Goal: Information Seeking & Learning: Understand process/instructions

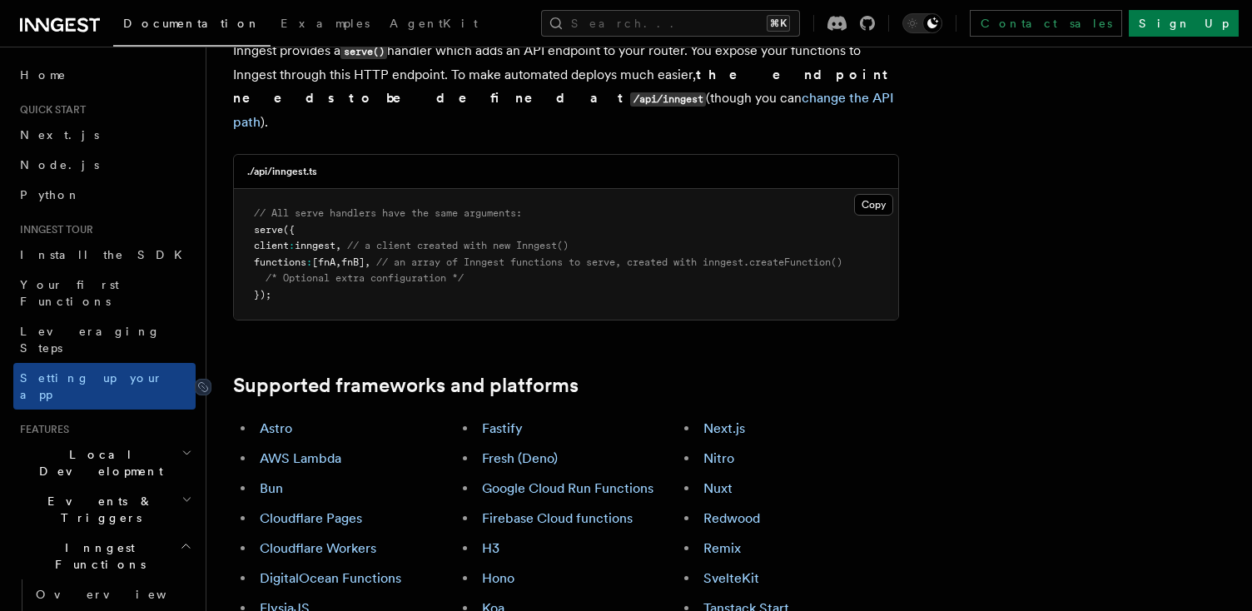
scroll to position [944, 0]
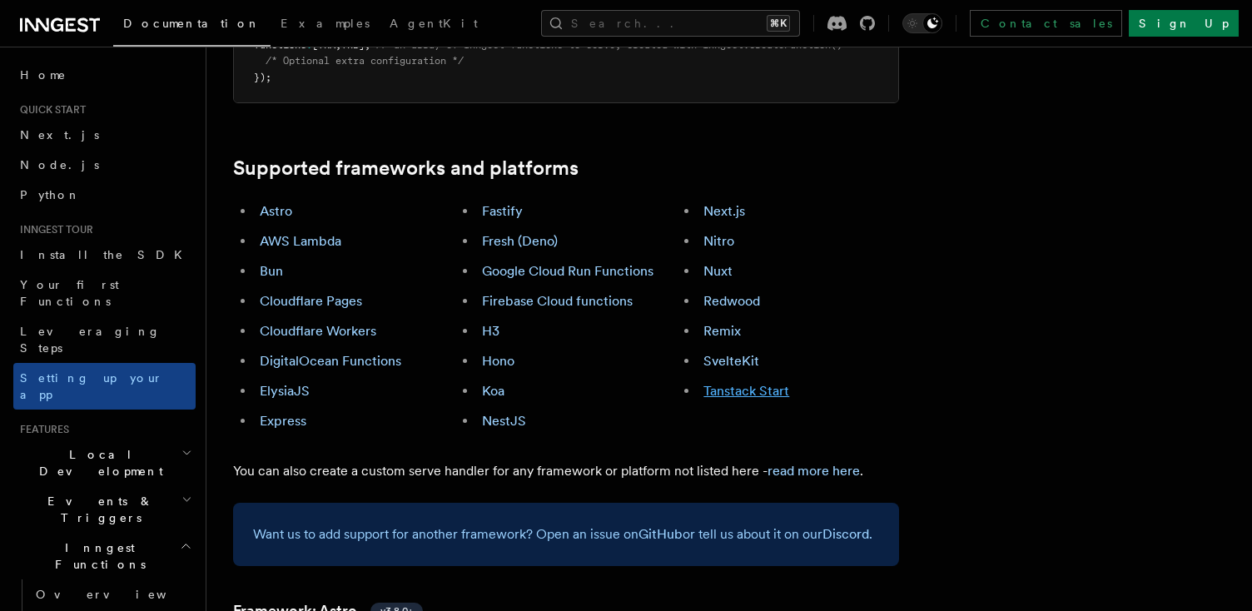
click at [738, 383] on link "Tanstack Start" at bounding box center [746, 391] width 86 height 16
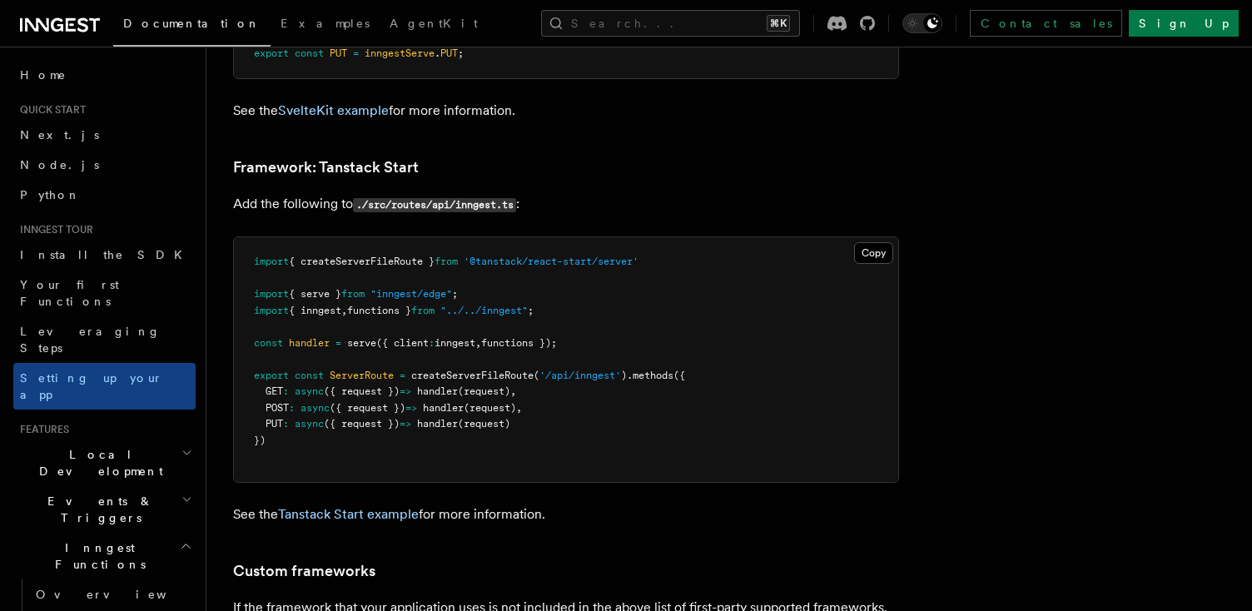
scroll to position [13932, 0]
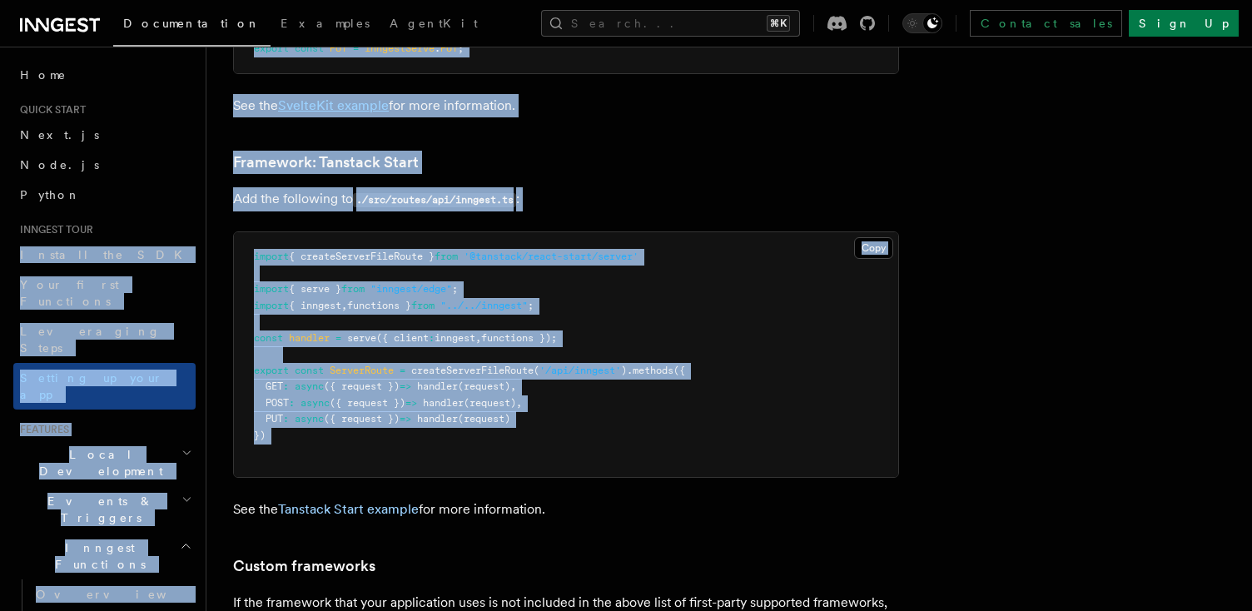
drag, startPoint x: 316, startPoint y: 333, endPoint x: 199, endPoint y: 235, distance: 153.0
click at [470, 292] on pre "import { createServerFileRoute } from '@tanstack/react-start/server' import { s…" at bounding box center [566, 354] width 664 height 245
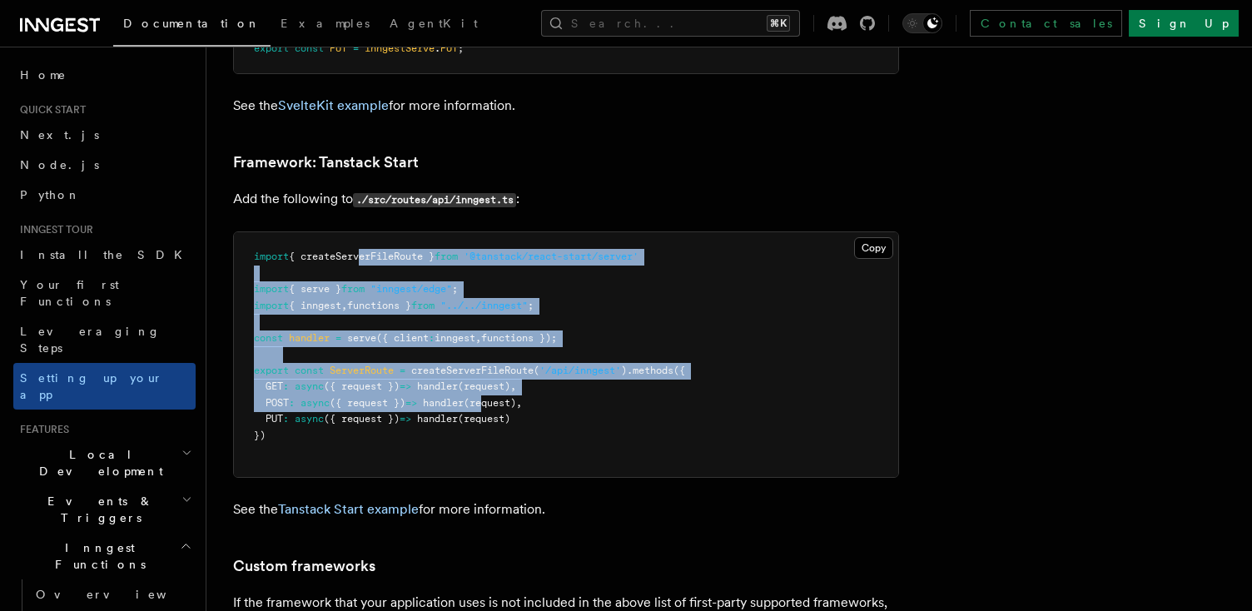
drag, startPoint x: 360, startPoint y: 187, endPoint x: 627, endPoint y: 367, distance: 322.1
click at [502, 334] on code "import { createServerFileRoute } from '@tanstack/react-start/server' import { s…" at bounding box center [469, 346] width 431 height 191
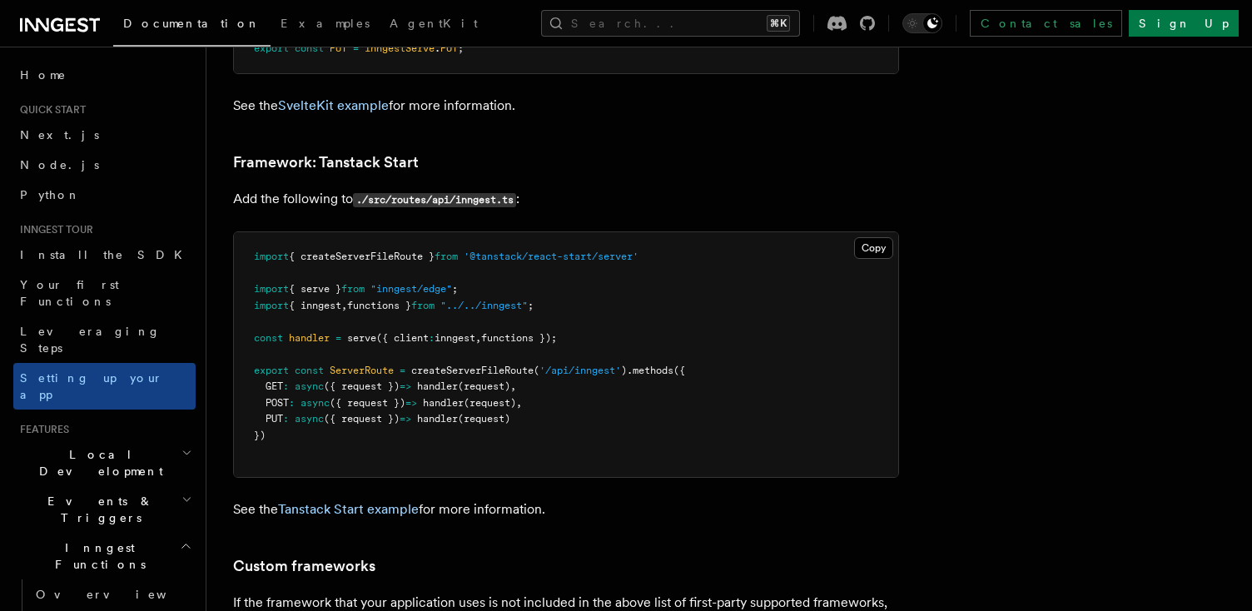
click at [635, 370] on pre "import { createServerFileRoute } from '@tanstack/react-start/server' import { s…" at bounding box center [566, 354] width 664 height 245
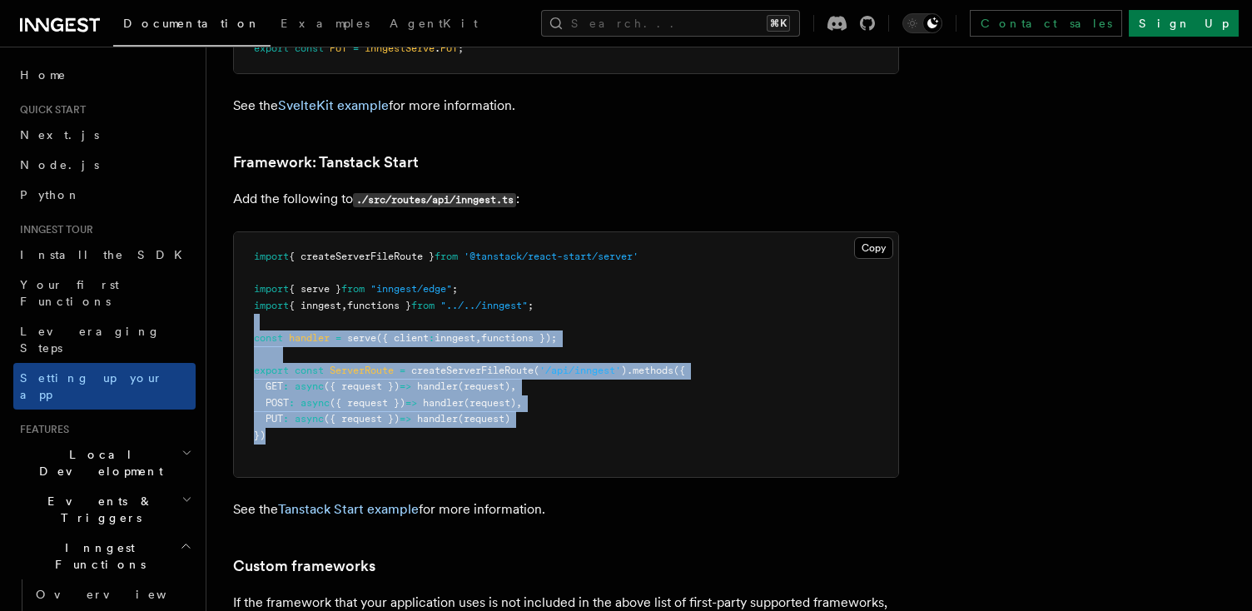
drag, startPoint x: 590, startPoint y: 360, endPoint x: 511, endPoint y: 266, distance: 123.5
click at [331, 232] on pre "import { createServerFileRoute } from '@tanstack/react-start/server' import { s…" at bounding box center [566, 354] width 664 height 245
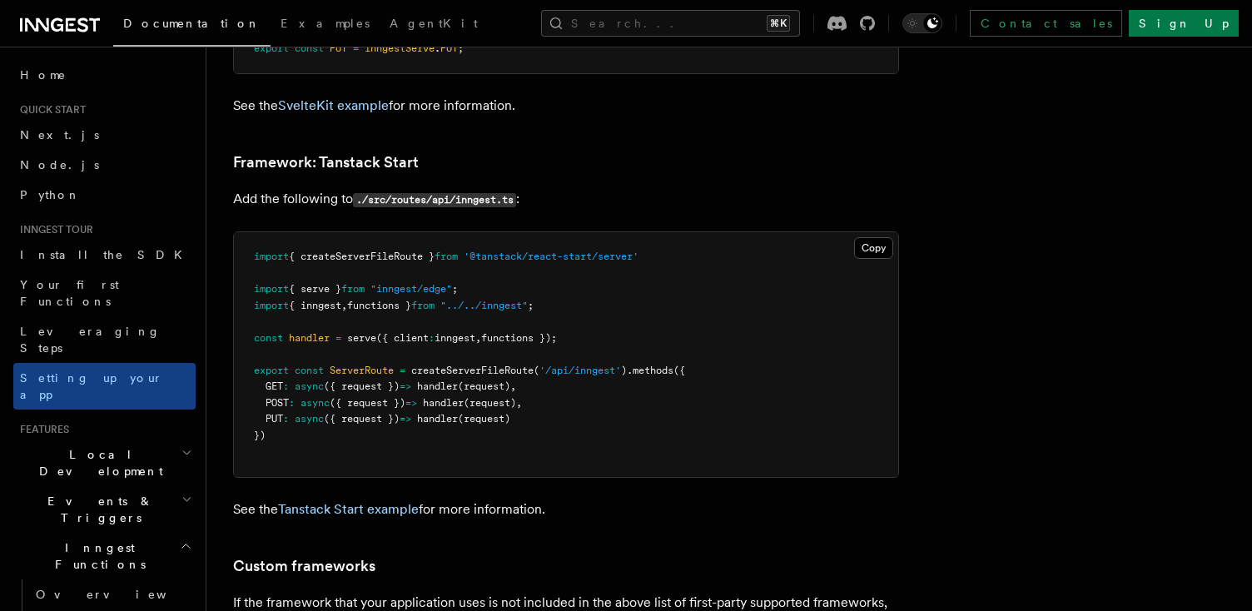
drag, startPoint x: 511, startPoint y: 266, endPoint x: 512, endPoint y: 252, distance: 13.3
click at [531, 332] on span "functions });" at bounding box center [519, 338] width 76 height 12
click at [622, 363] on pre "import { createServerFileRoute } from '@tanstack/react-start/server' import { s…" at bounding box center [566, 354] width 664 height 245
click at [701, 379] on pre "import { createServerFileRoute } from '@tanstack/react-start/server' import { s…" at bounding box center [566, 354] width 664 height 245
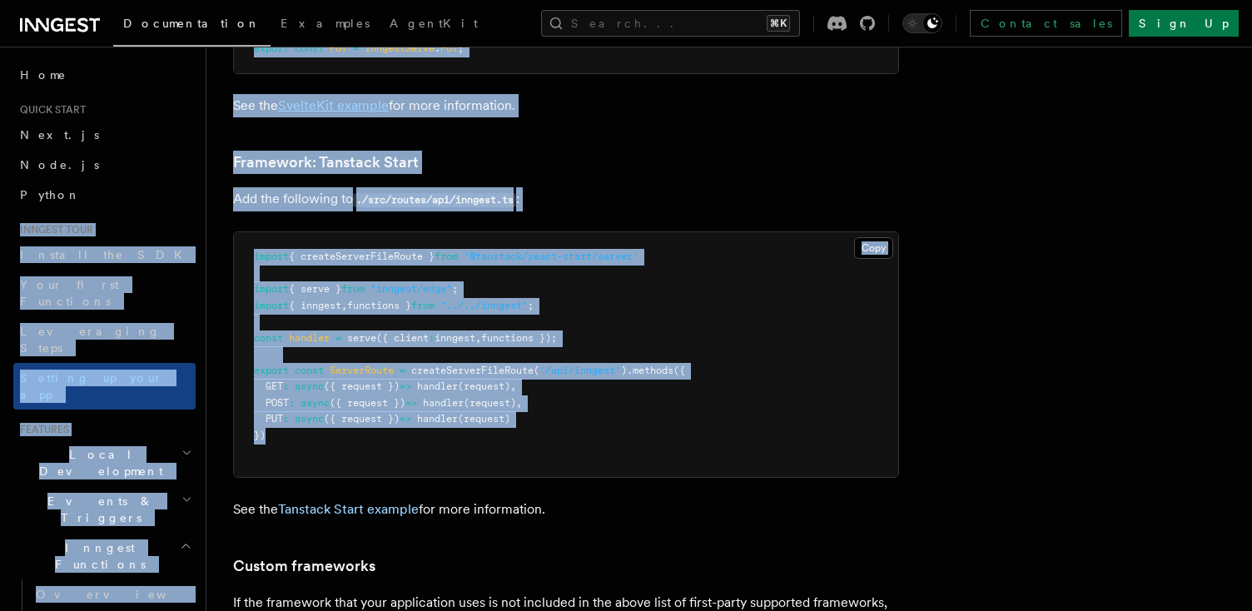
drag, startPoint x: 618, startPoint y: 354, endPoint x: 268, endPoint y: 196, distance: 383.4
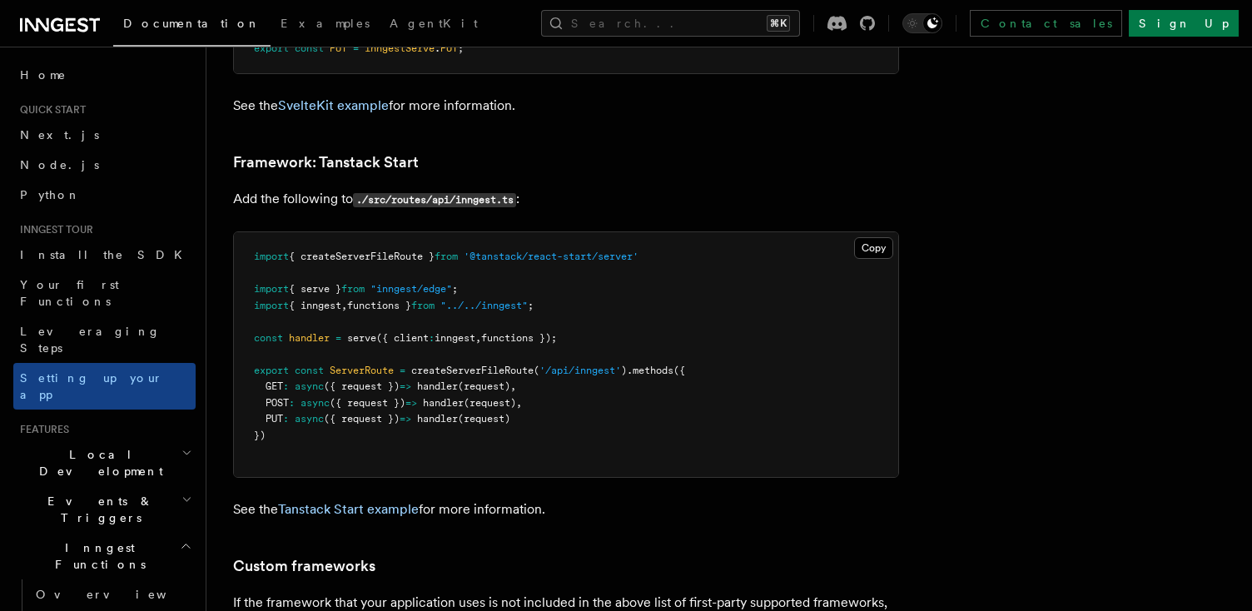
click at [457, 232] on pre "import { createServerFileRoute } from '@tanstack/react-start/server' import { s…" at bounding box center [566, 354] width 664 height 245
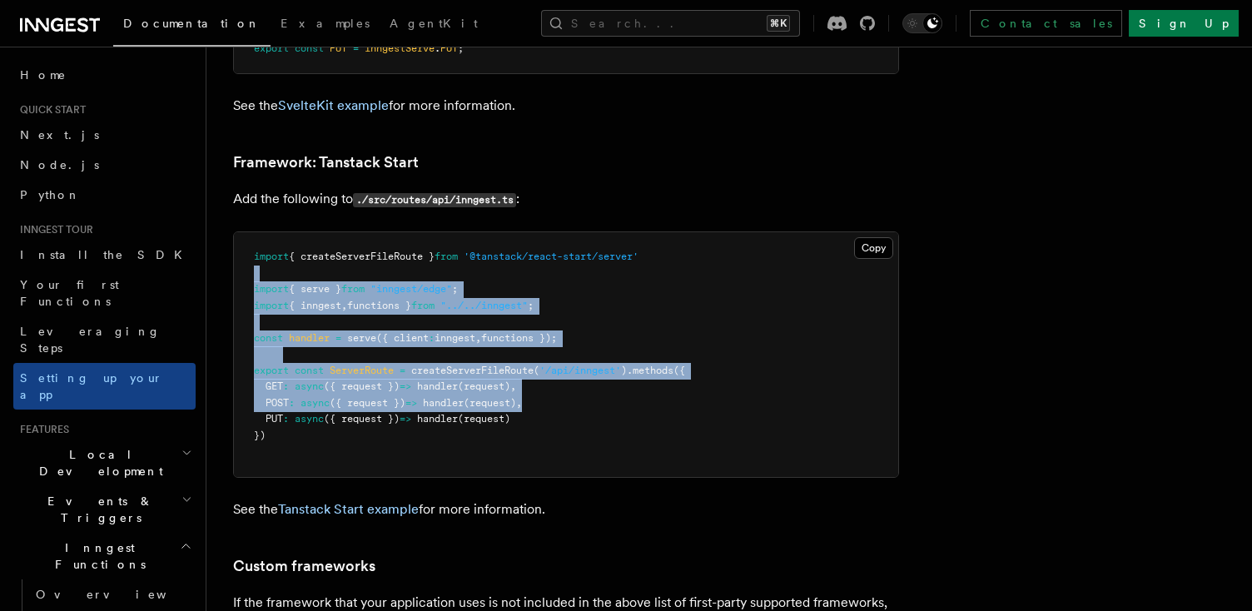
drag, startPoint x: 414, startPoint y: 200, endPoint x: 653, endPoint y: 359, distance: 287.0
click at [543, 325] on pre "import { createServerFileRoute } from '@tanstack/react-start/server' import { s…" at bounding box center [566, 354] width 664 height 245
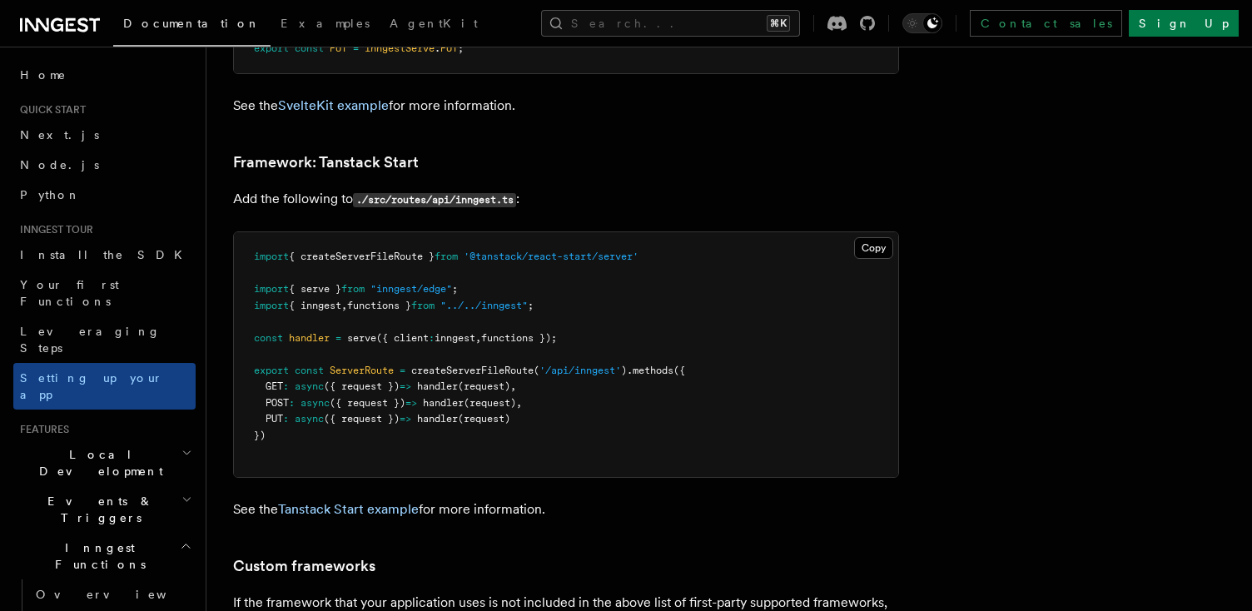
click at [645, 359] on pre "import { createServerFileRoute } from '@tanstack/react-start/server' import { s…" at bounding box center [566, 354] width 664 height 245
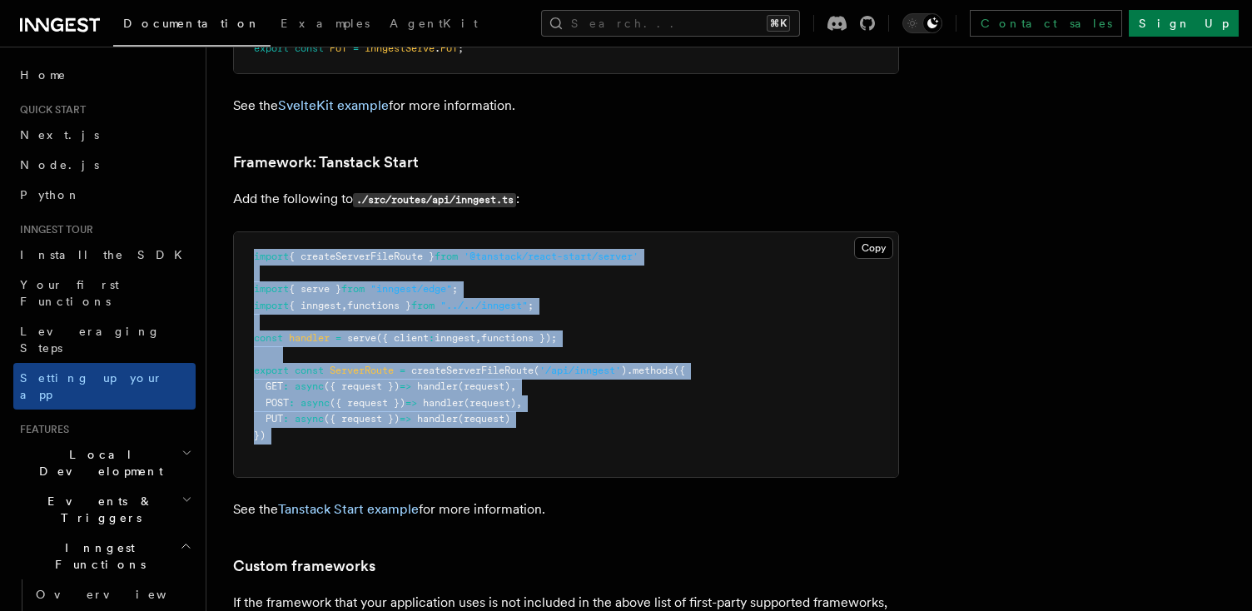
drag, startPoint x: 493, startPoint y: 377, endPoint x: 256, endPoint y: 187, distance: 303.8
click at [248, 232] on pre "import { createServerFileRoute } from '@tanstack/react-start/server' import { s…" at bounding box center [566, 354] width 664 height 245
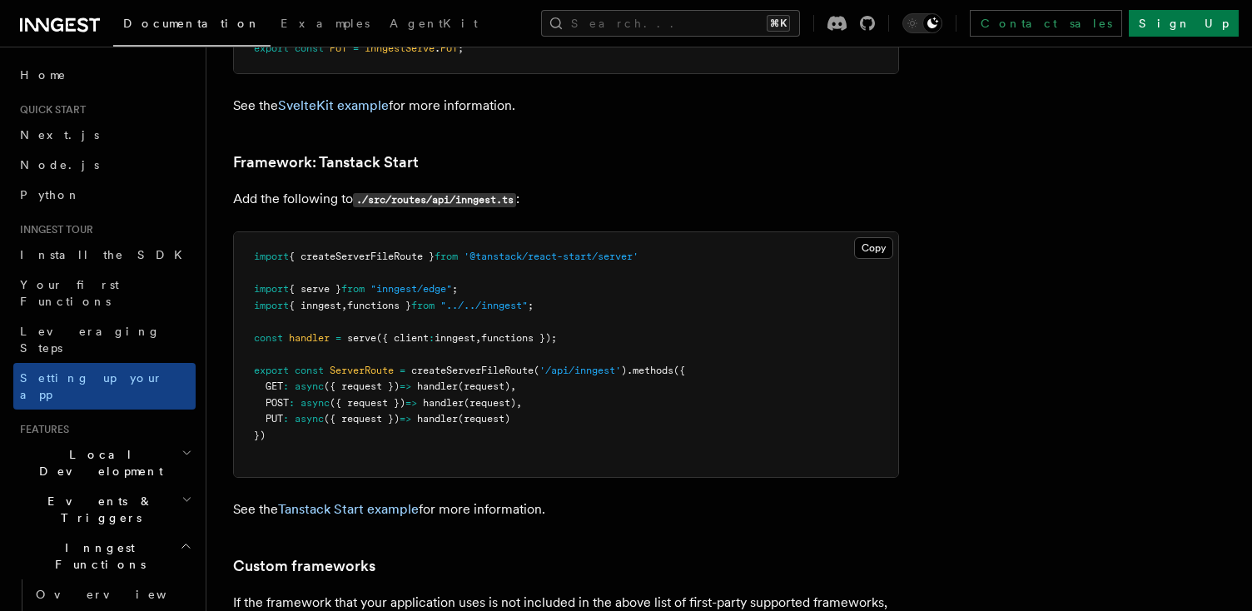
click at [701, 342] on pre "import { createServerFileRoute } from '@tanstack/react-start/server' import { s…" at bounding box center [566, 354] width 664 height 245
click at [577, 345] on pre "import { createServerFileRoute } from '@tanstack/react-start/server' import { s…" at bounding box center [566, 354] width 664 height 245
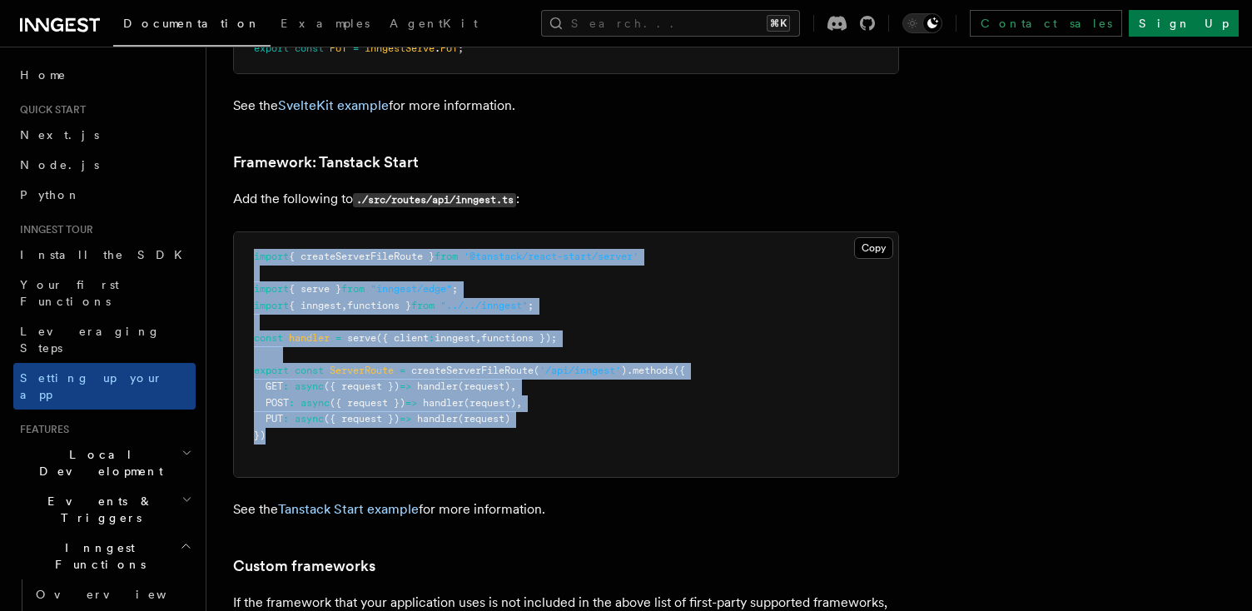
drag, startPoint x: 471, startPoint y: 365, endPoint x: 226, endPoint y: 172, distance: 311.2
drag, startPoint x: 560, startPoint y: 311, endPoint x: 549, endPoint y: 320, distance: 14.8
click at [560, 311] on pre "import { createServerFileRoute } from '@tanstack/react-start/server' import { s…" at bounding box center [566, 354] width 664 height 245
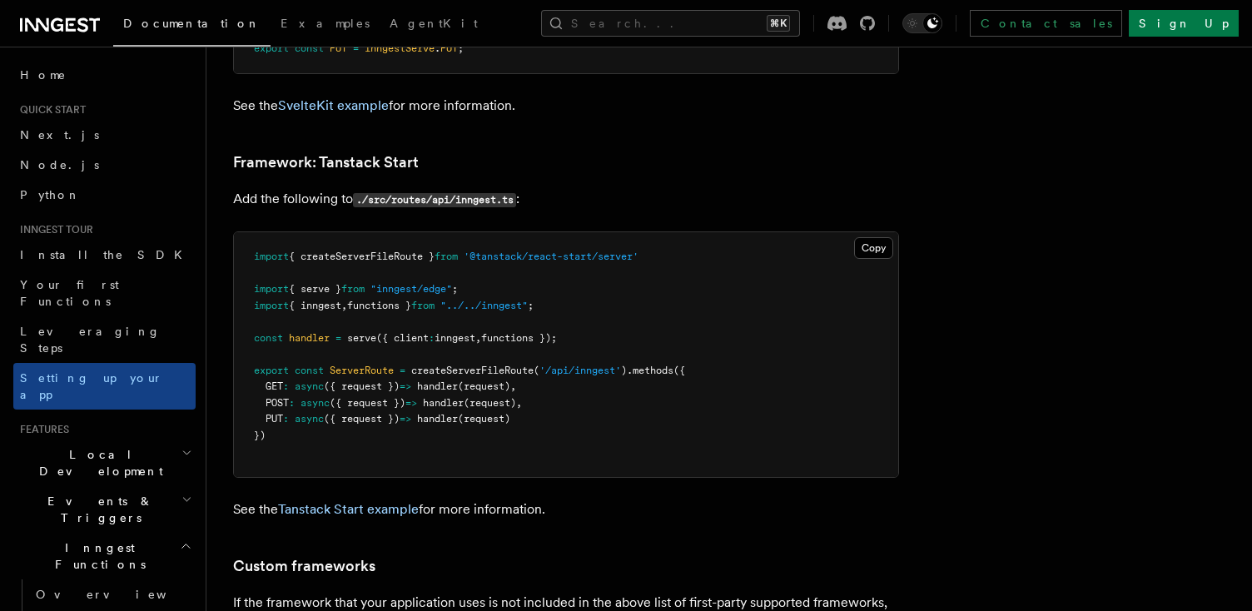
drag, startPoint x: 484, startPoint y: 358, endPoint x: 454, endPoint y: 367, distance: 30.5
click at [479, 360] on pre "import { createServerFileRoute } from '@tanstack/react-start/server' import { s…" at bounding box center [566, 354] width 664 height 245
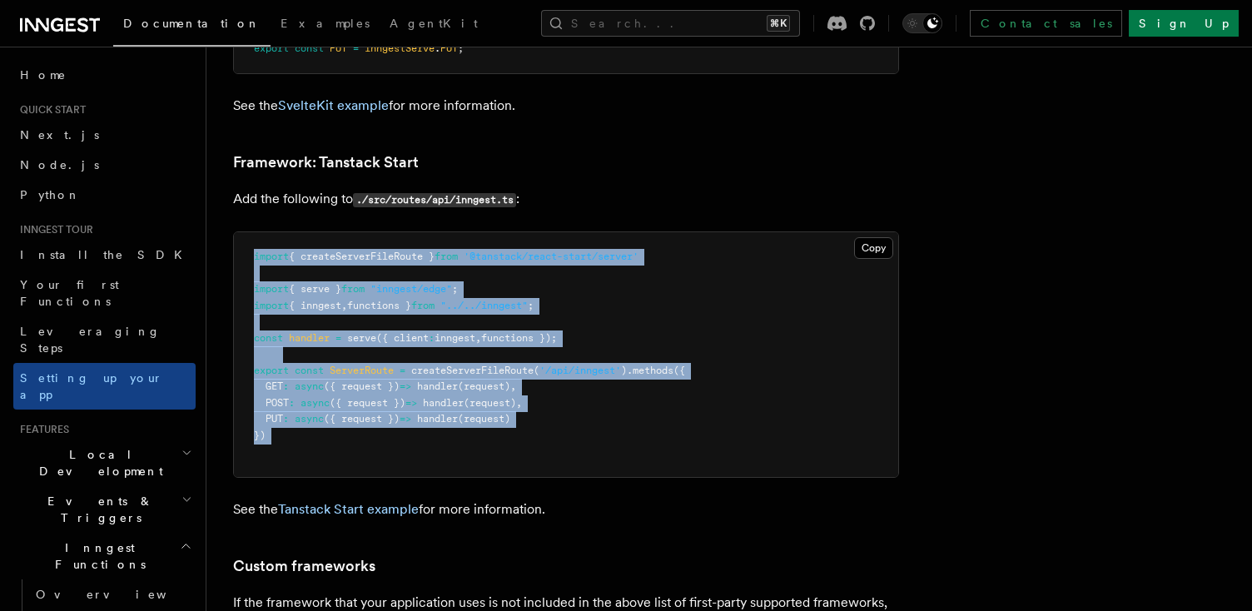
drag, startPoint x: 390, startPoint y: 365, endPoint x: 241, endPoint y: 181, distance: 236.1
click at [241, 232] on pre "import { createServerFileRoute } from '@tanstack/react-start/server' import { s…" at bounding box center [566, 354] width 664 height 245
click at [500, 276] on pre "import { createServerFileRoute } from '@tanstack/react-start/server' import { s…" at bounding box center [566, 354] width 664 height 245
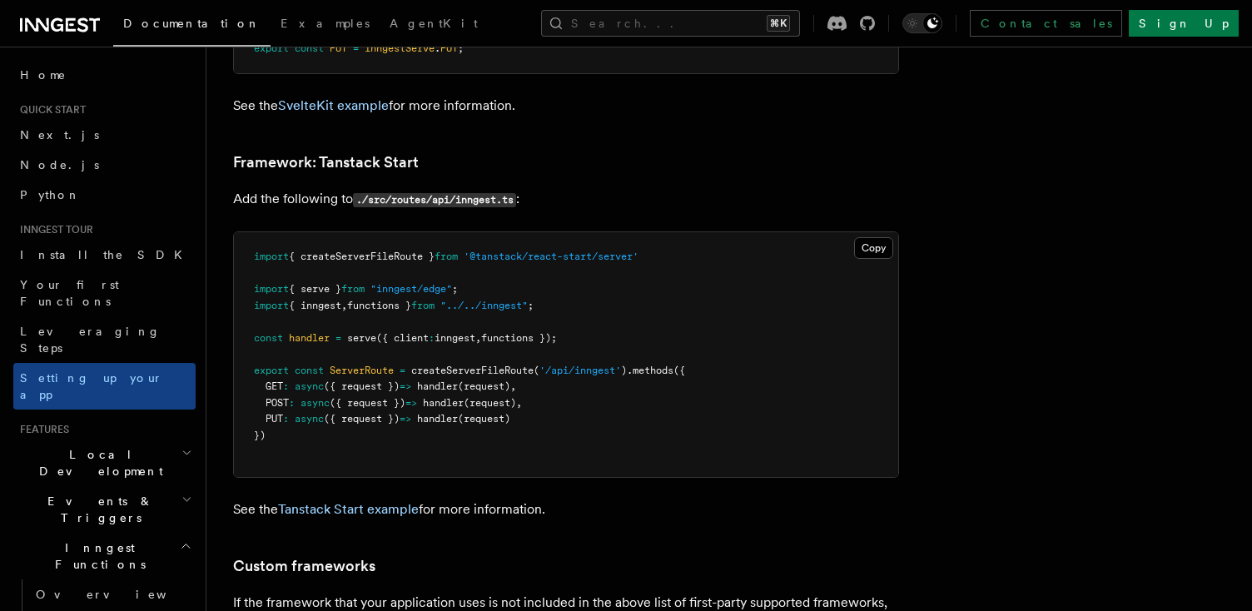
click at [544, 365] on span "export const ServerRoute = createServerFileRoute ( '/api/inngest' ) .methods ({" at bounding box center [469, 371] width 431 height 12
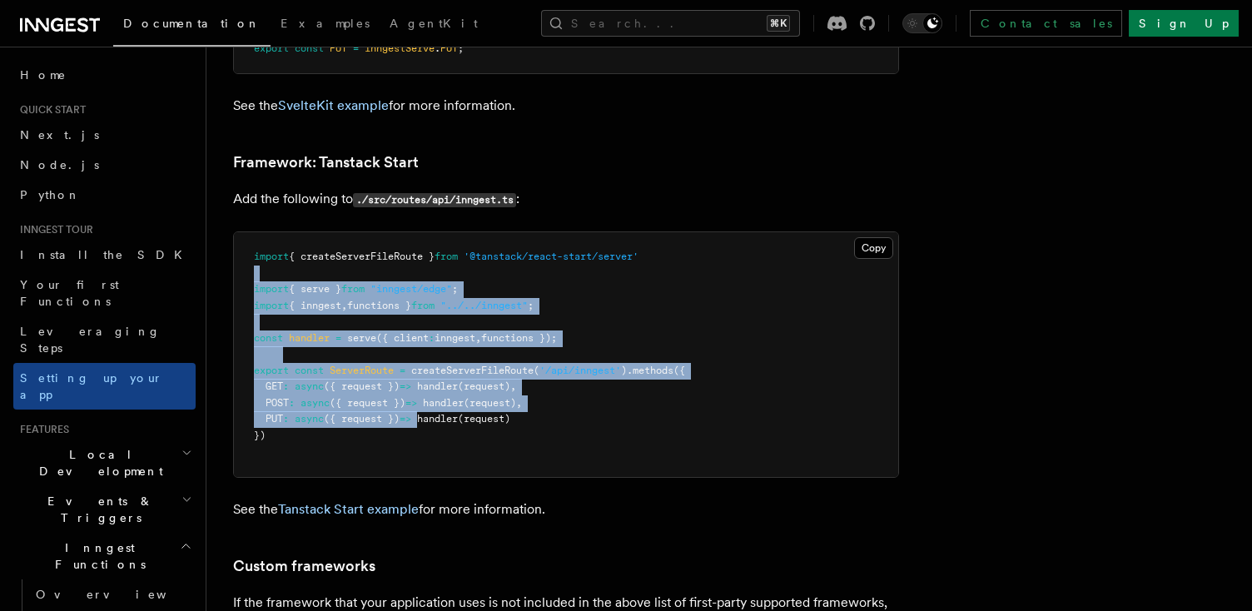
drag, startPoint x: 368, startPoint y: 336, endPoint x: 307, endPoint y: 200, distance: 149.4
click at [307, 232] on pre "import { createServerFileRoute } from '@tanstack/react-start/server' import { s…" at bounding box center [566, 354] width 664 height 245
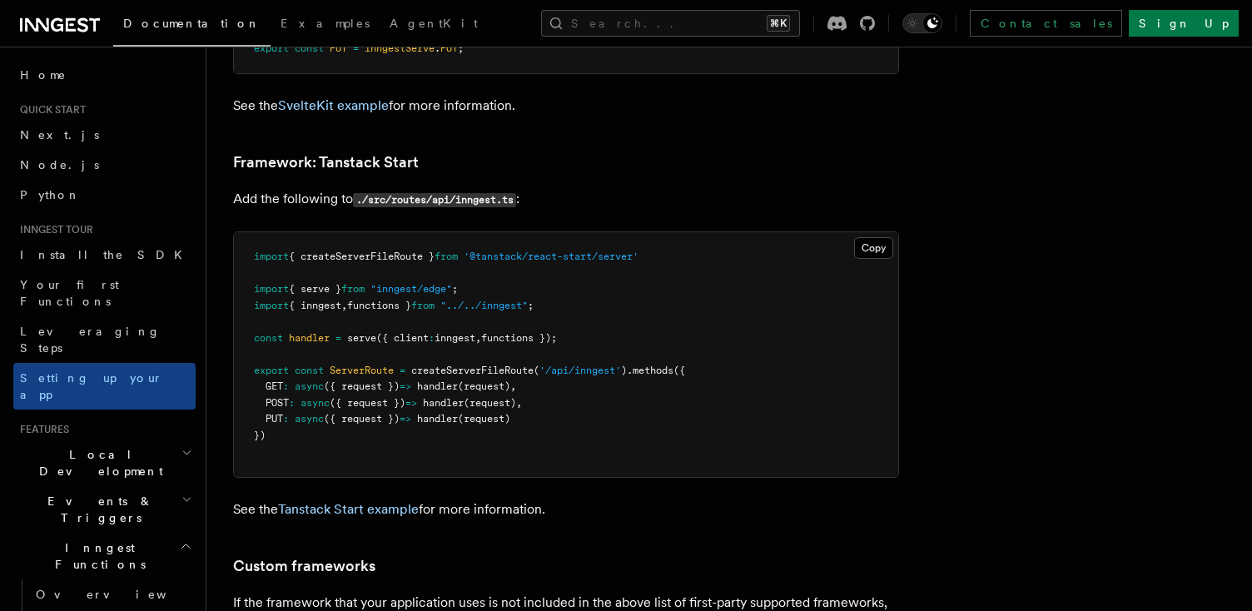
click at [370, 365] on span "ServerRoute" at bounding box center [362, 371] width 64 height 12
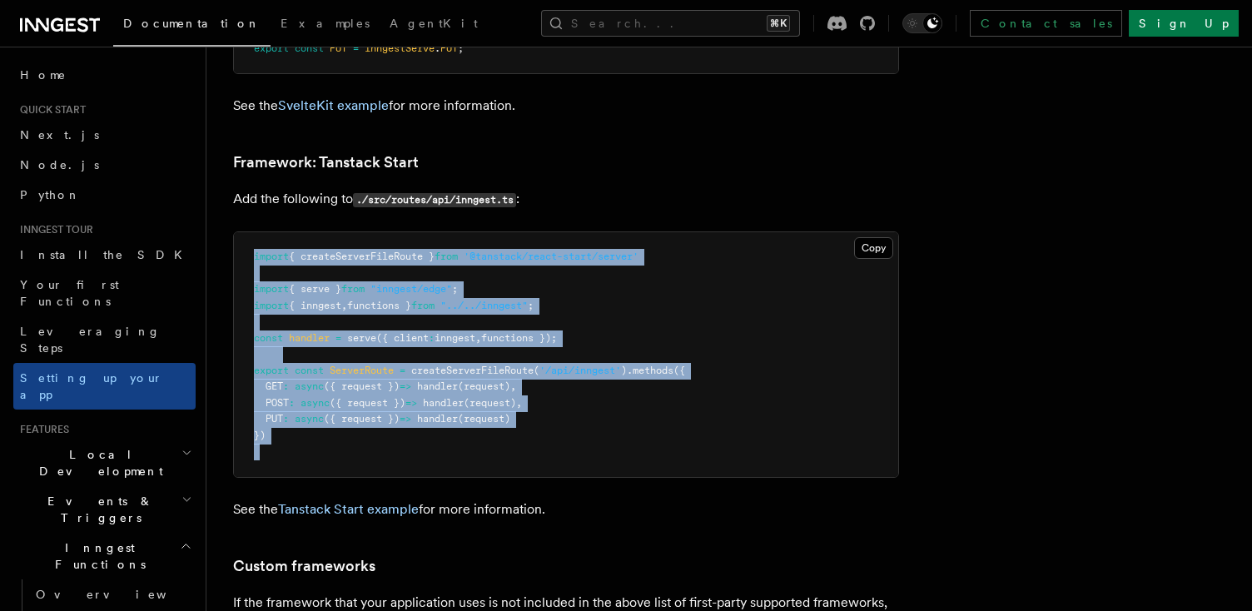
drag, startPoint x: 444, startPoint y: 409, endPoint x: 236, endPoint y: 171, distance: 315.6
click at [812, 390] on pre "import { createServerFileRoute } from '@tanstack/react-start/server' import { s…" at bounding box center [566, 354] width 664 height 245
drag, startPoint x: 622, startPoint y: 340, endPoint x: 234, endPoint y: 186, distance: 417.7
click at [234, 232] on pre "import { createServerFileRoute } from '@tanstack/react-start/server' import { s…" at bounding box center [566, 354] width 664 height 245
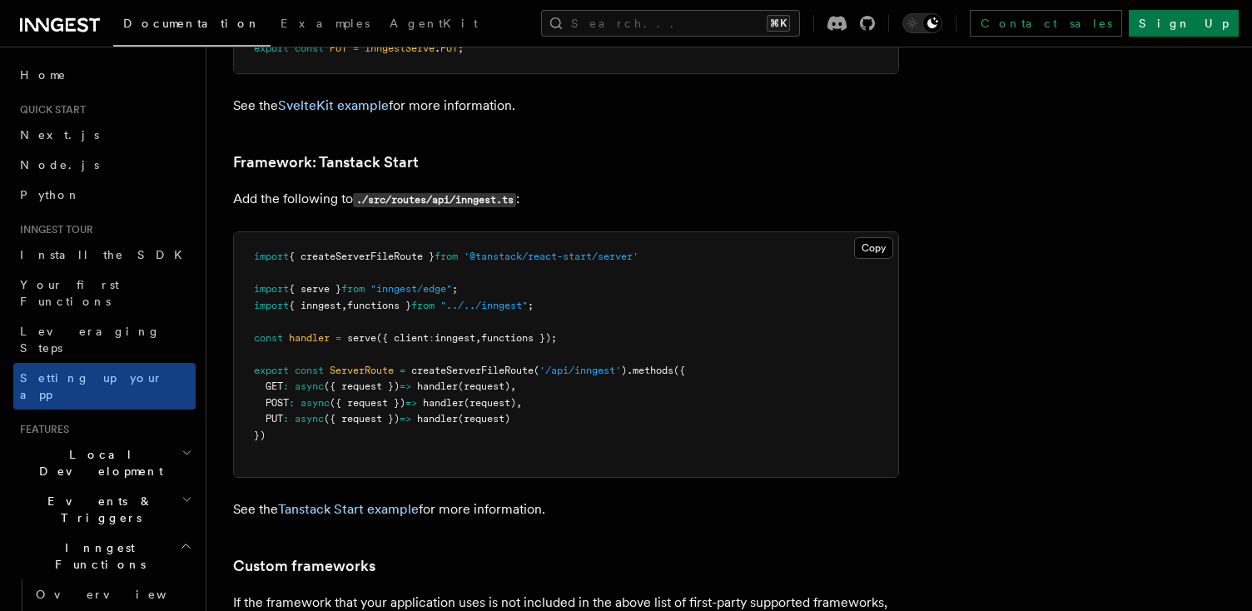
click at [485, 232] on pre "import { createServerFileRoute } from '@tanstack/react-start/server' import { s…" at bounding box center [566, 354] width 664 height 245
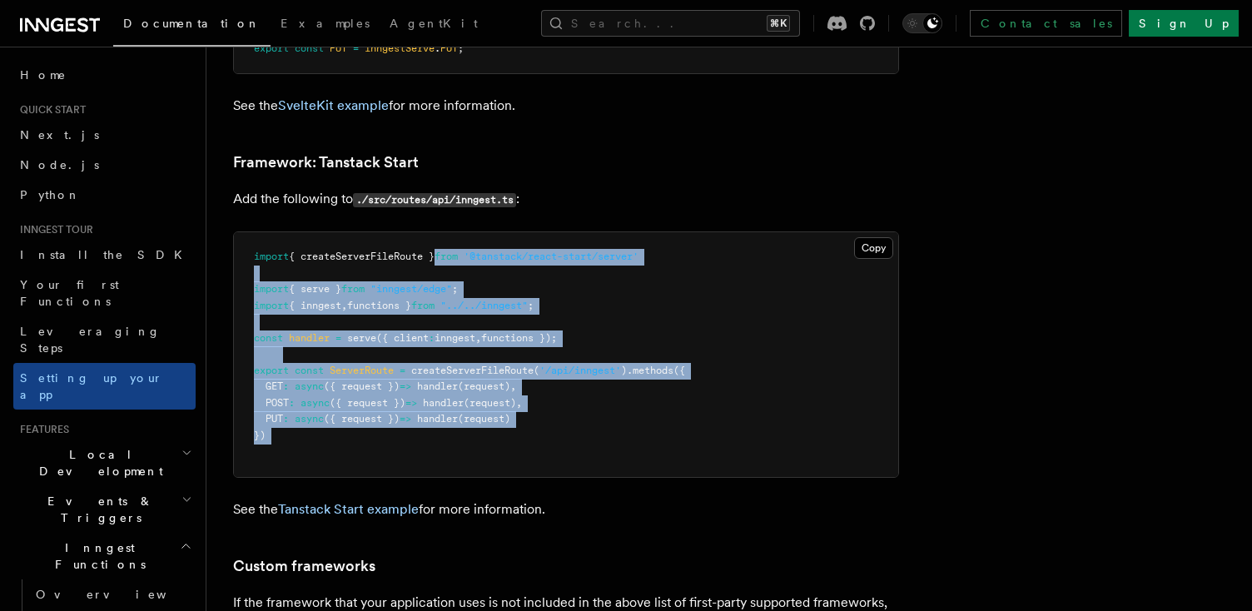
drag, startPoint x: 447, startPoint y: 211, endPoint x: 715, endPoint y: 414, distance: 335.8
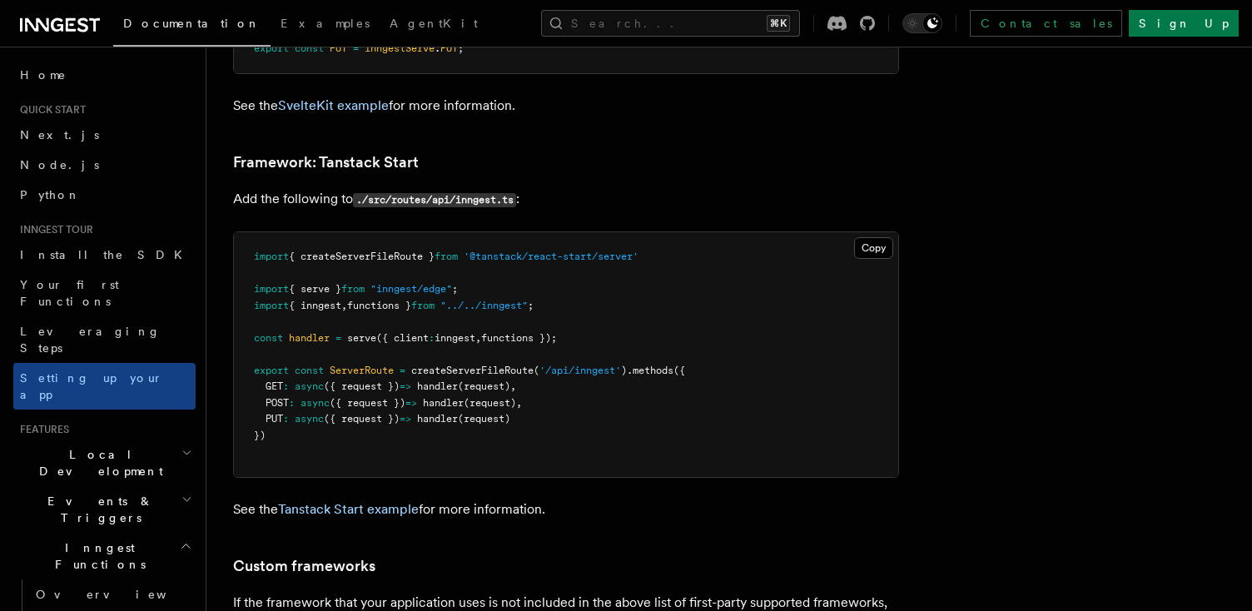
click at [712, 397] on pre "import { createServerFileRoute } from '@tanstack/react-start/server' import { s…" at bounding box center [566, 354] width 664 height 245
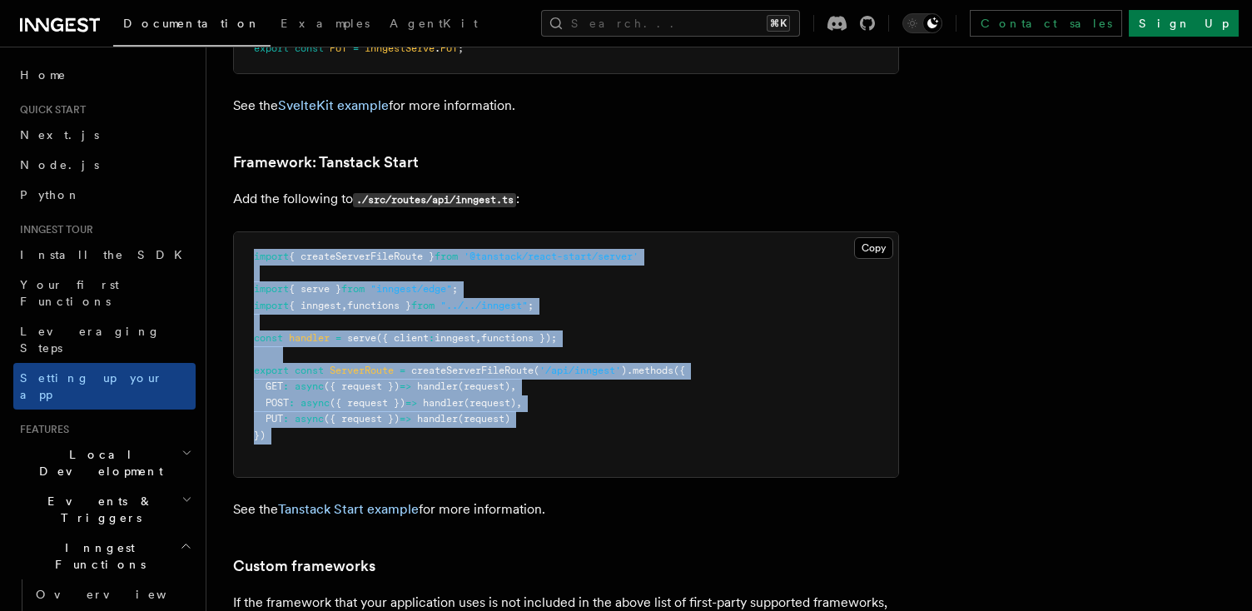
drag, startPoint x: 645, startPoint y: 393, endPoint x: 241, endPoint y: 178, distance: 458.0
click at [241, 232] on pre "import { createServerFileRoute } from '@tanstack/react-start/server' import { s…" at bounding box center [566, 354] width 664 height 245
click at [401, 300] on span "functions }" at bounding box center [379, 306] width 64 height 12
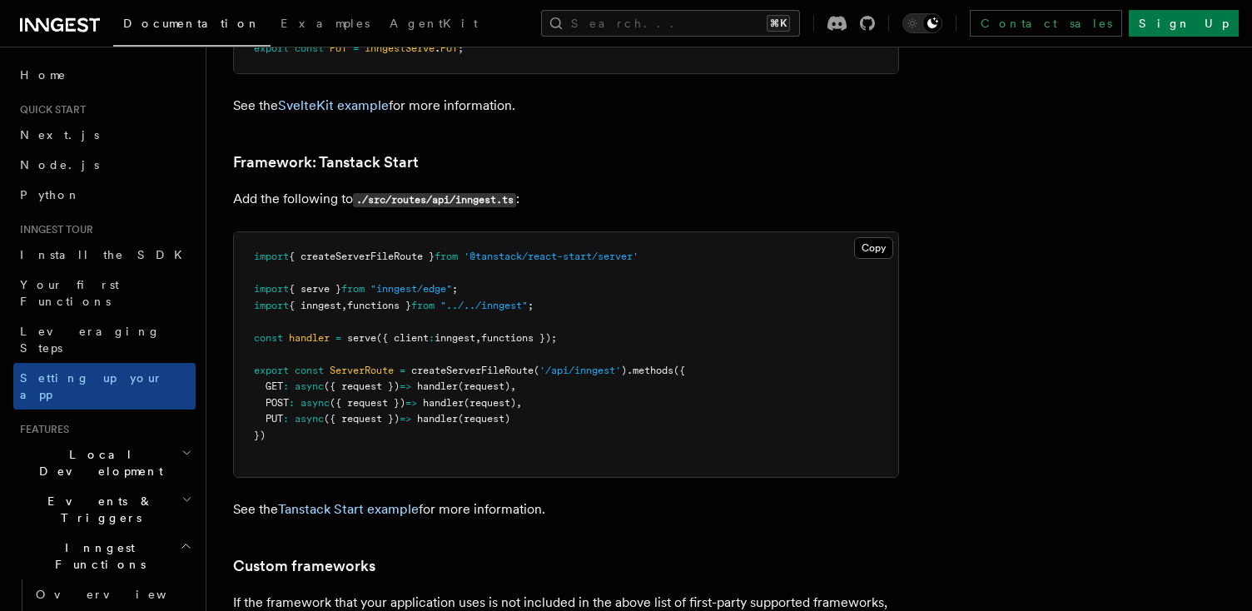
drag, startPoint x: 852, startPoint y: 274, endPoint x: 961, endPoint y: 47, distance: 252.1
click at [853, 271] on pre "import { createServerFileRoute } from '@tanstack/react-start/server' import { s…" at bounding box center [566, 354] width 664 height 245
